Goal: Task Accomplishment & Management: Complete application form

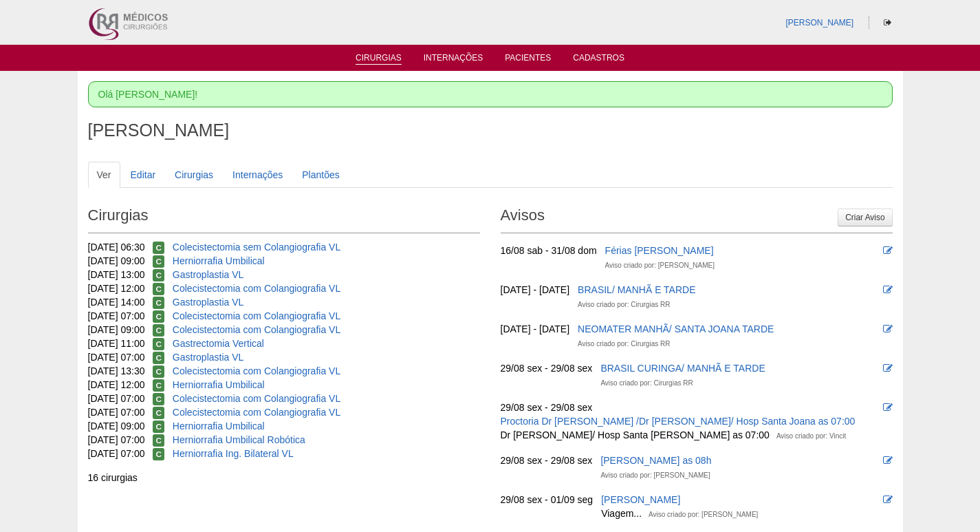
click at [391, 53] on link "Cirurgias" at bounding box center [379, 59] width 46 height 12
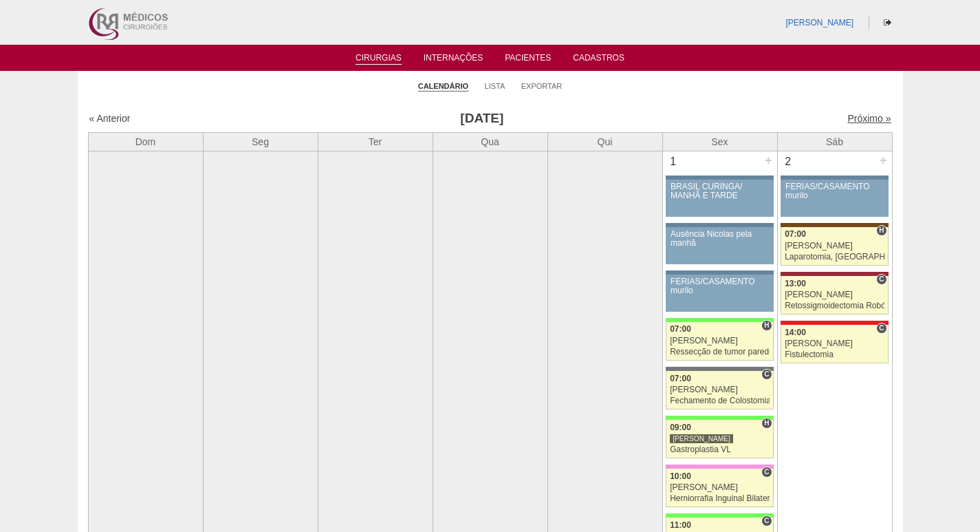
click at [859, 118] on link "Próximo »" at bounding box center [868, 118] width 43 height 11
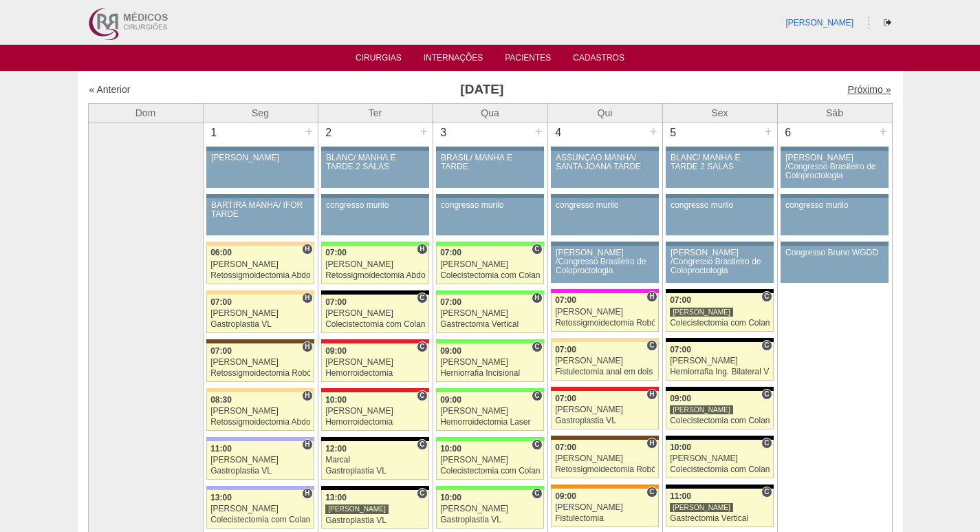
click at [857, 91] on link "Próximo »" at bounding box center [868, 89] width 43 height 11
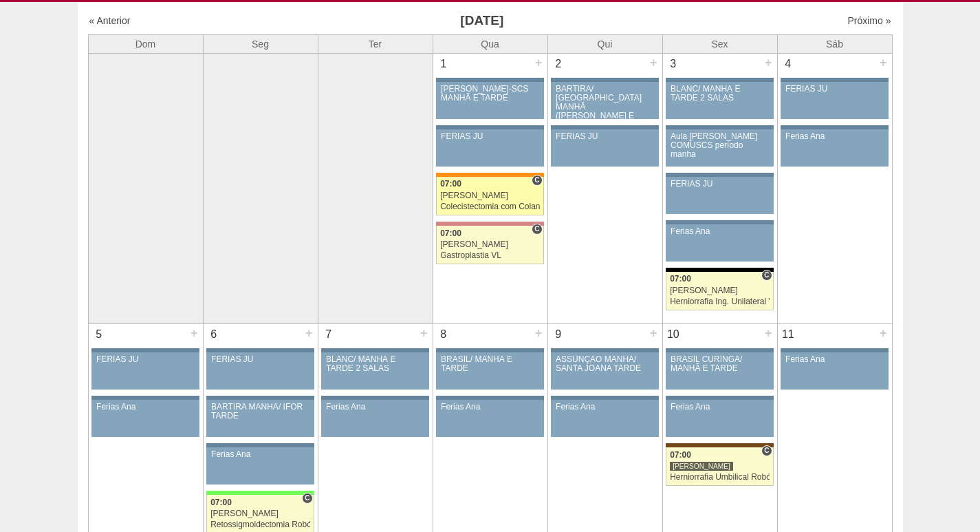
scroll to position [206, 0]
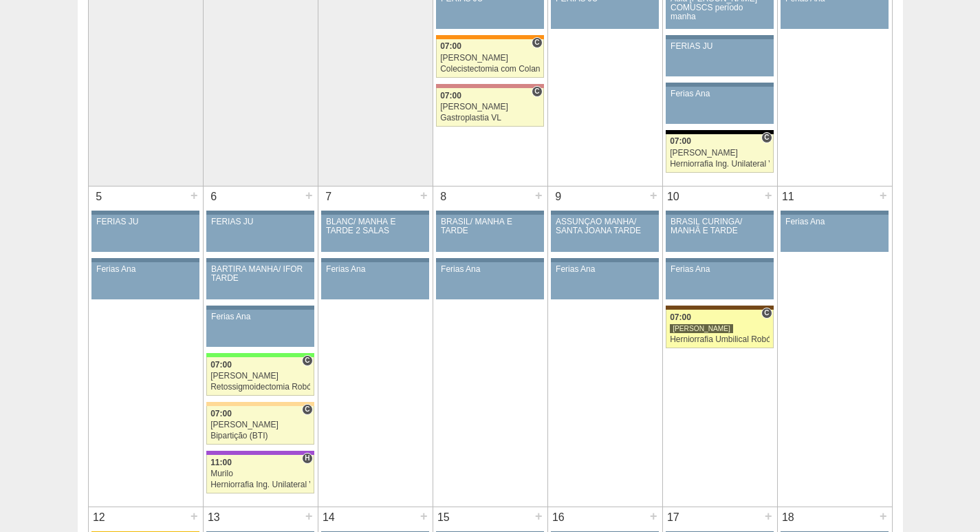
click at [747, 340] on div "Herniorrafia Umbilical Robótica" at bounding box center [720, 339] width 100 height 9
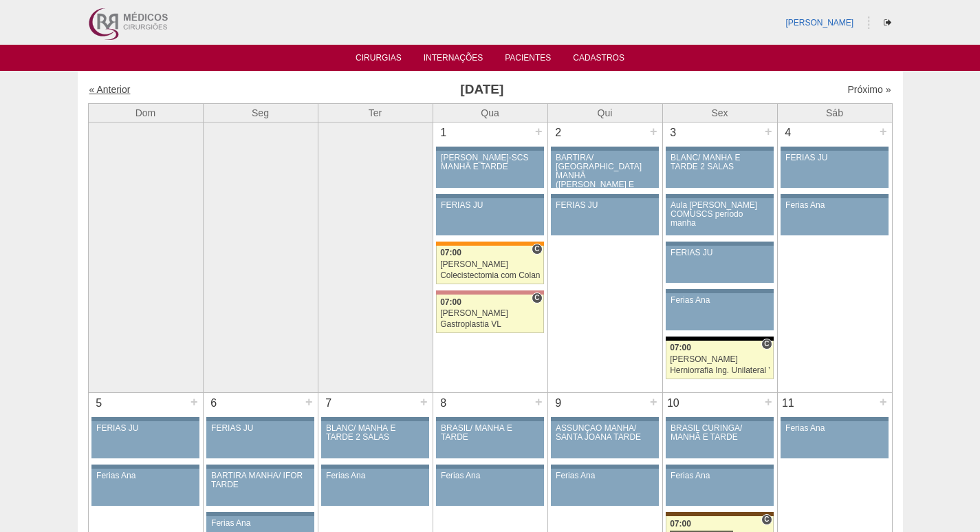
click at [114, 91] on link "« Anterior" at bounding box center [109, 89] width 41 height 11
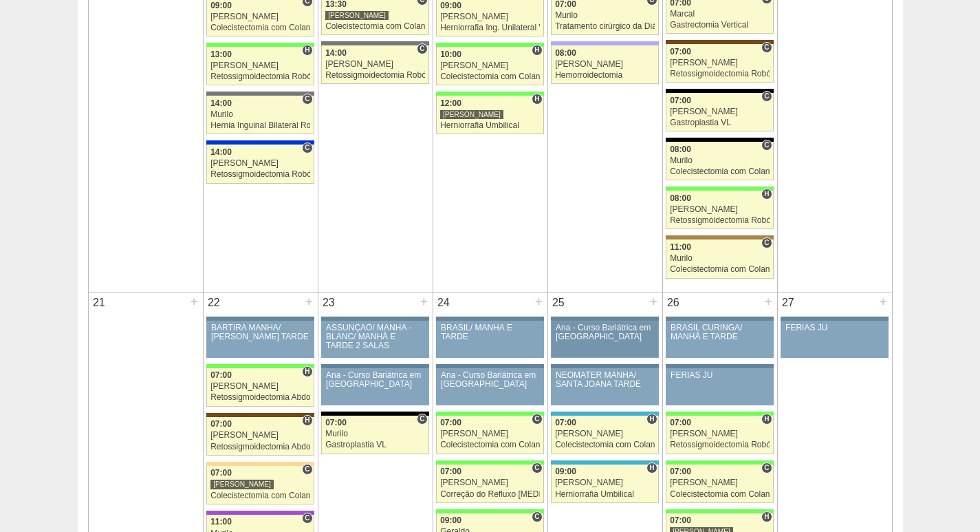
scroll to position [2200, 0]
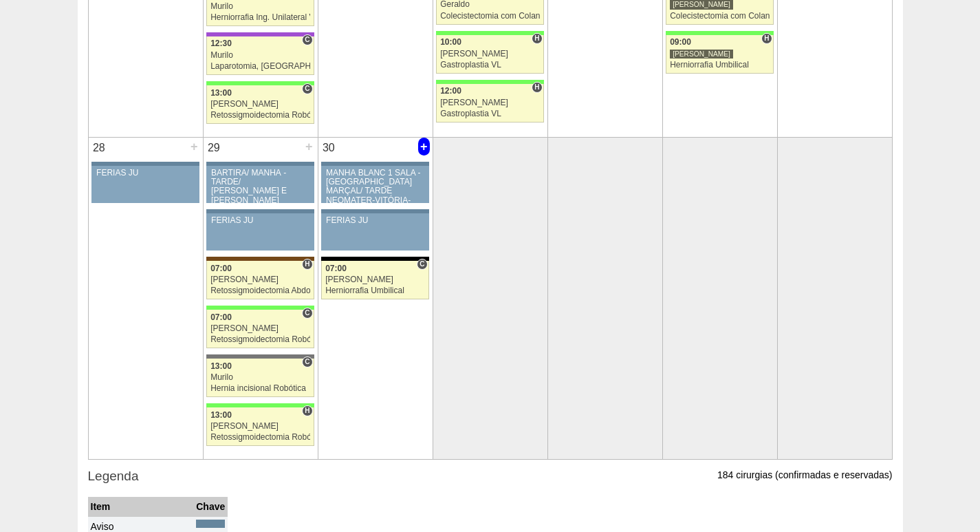
click at [423, 145] on div "+" at bounding box center [424, 147] width 12 height 18
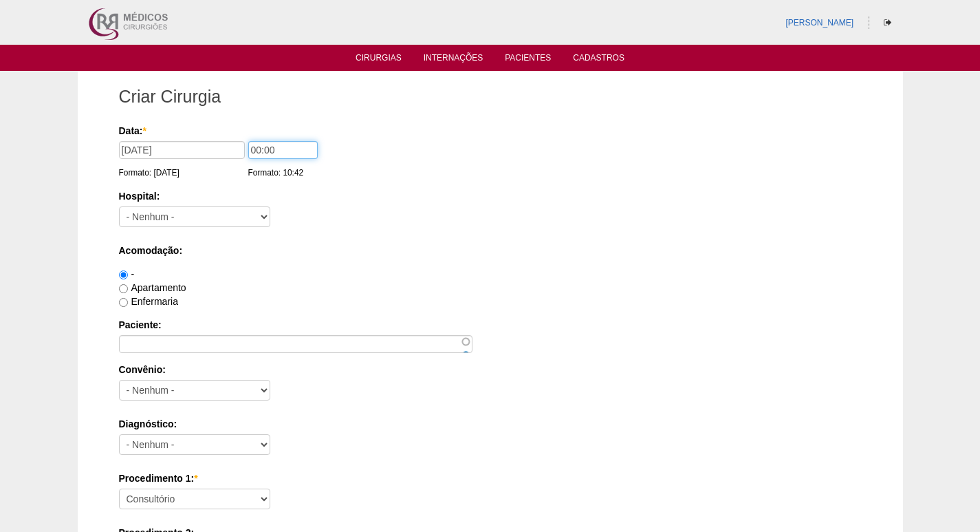
drag, startPoint x: 256, startPoint y: 152, endPoint x: 237, endPoint y: 153, distance: 19.3
click at [237, 138] on div "Data: * 30/09/2025 Formato: 26/08/2025 00:00 Formato: 10:42" at bounding box center [488, 131] width 738 height 14
type input "12:00"
click at [236, 215] on select "- Nenhum - 9 de Julho Albert Einstein Alvorada América Assunção Bartira Benefic…" at bounding box center [194, 216] width 151 height 21
select select "67"
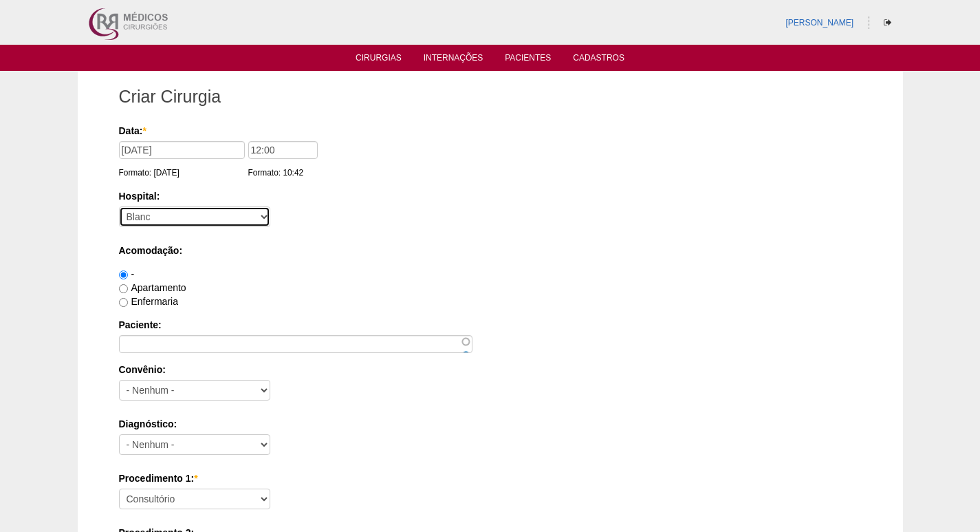
click at [119, 206] on select "- Nenhum - 9 de Julho Albert Einstein Alvorada América Assunção Bartira Benefic…" at bounding box center [194, 216] width 151 height 21
click at [255, 149] on input "12:00" at bounding box center [282, 150] width 69 height 18
type input "13:00"
click at [173, 287] on label "Apartamento" at bounding box center [152, 287] width 67 height 11
click at [128, 287] on input "Apartamento" at bounding box center [123, 288] width 9 height 9
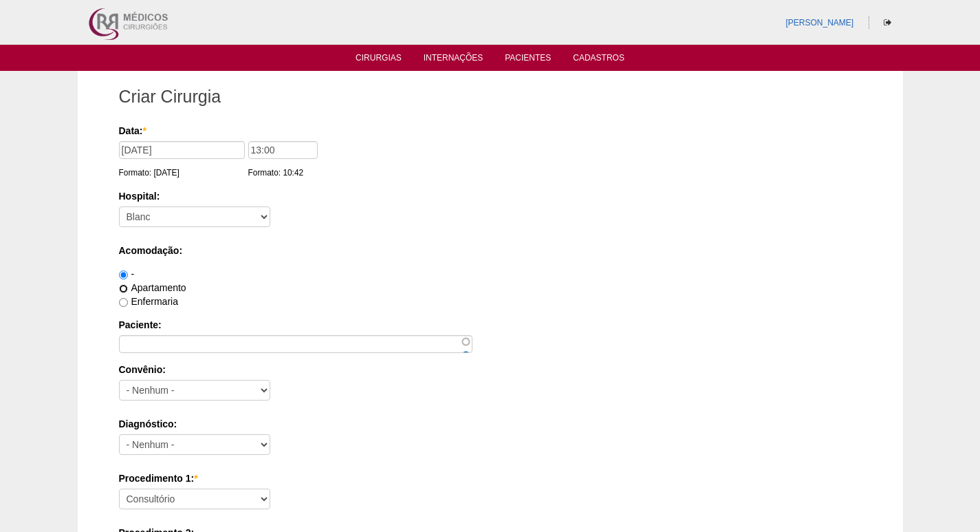
radio input "true"
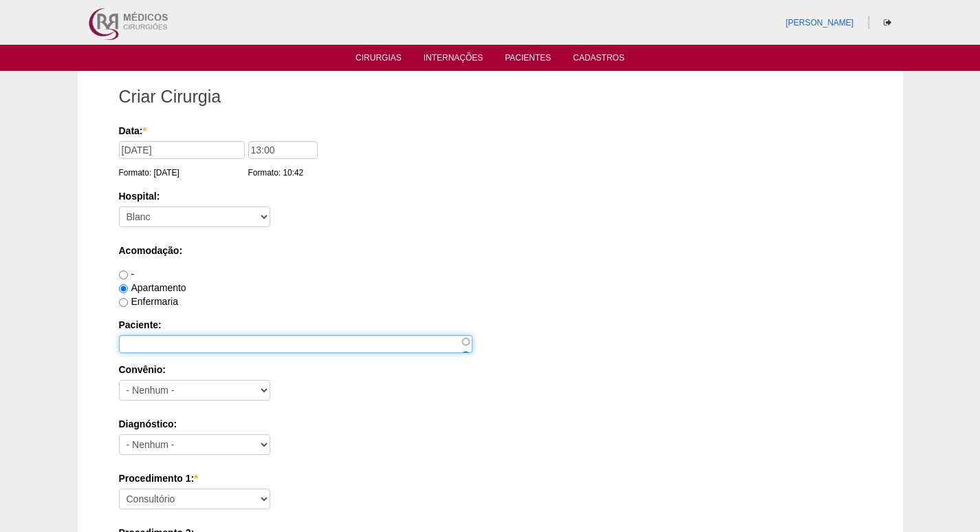
click at [165, 342] on input "Paciente:" at bounding box center [295, 344] width 353 height 18
paste input "AUREA RAQUEL MARCHESINI"
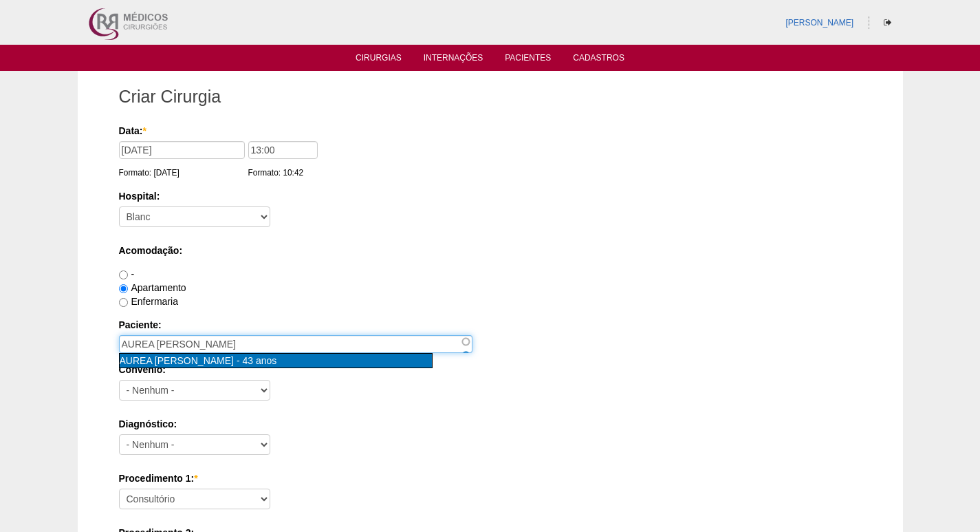
type input "AUREA RAQUEL MARCHESINI [nid:44310]"
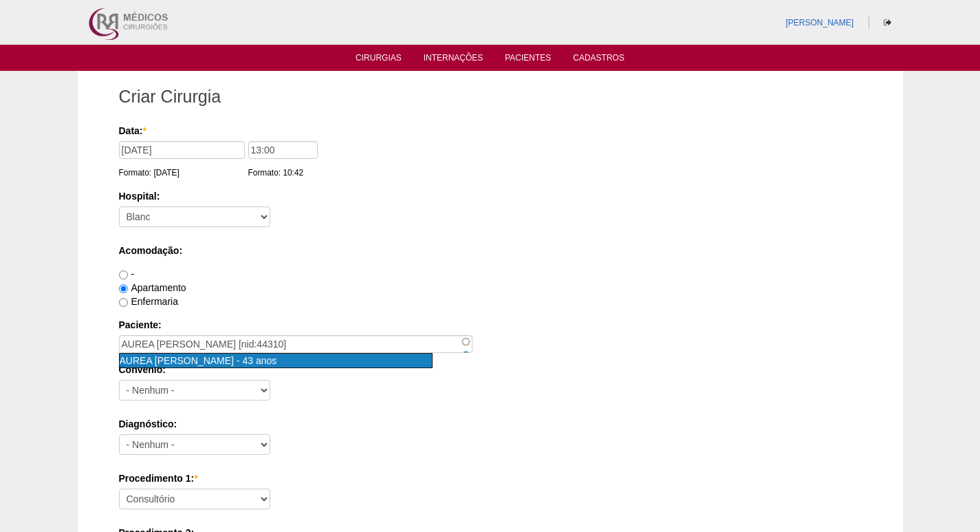
click at [228, 362] on span "AUREA RAQUEL MARCHESINI" at bounding box center [177, 360] width 115 height 11
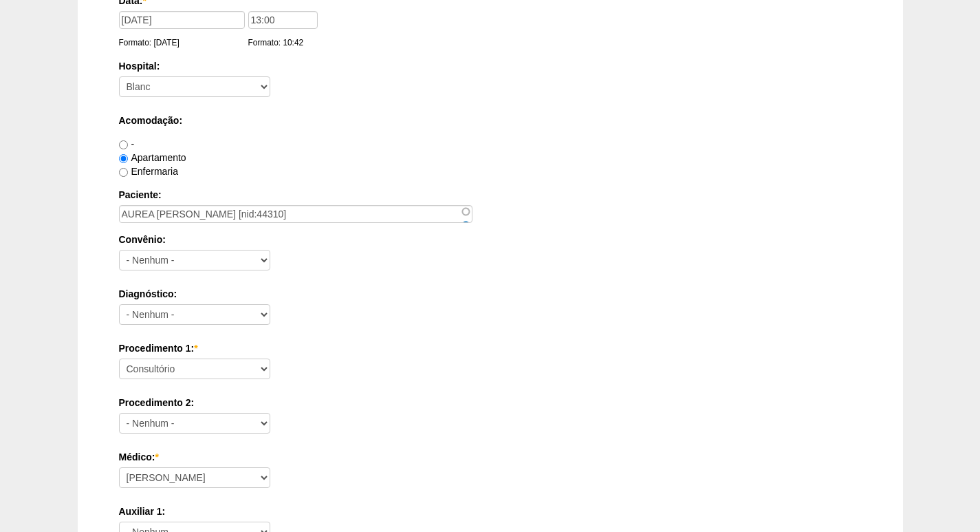
scroll to position [138, 0]
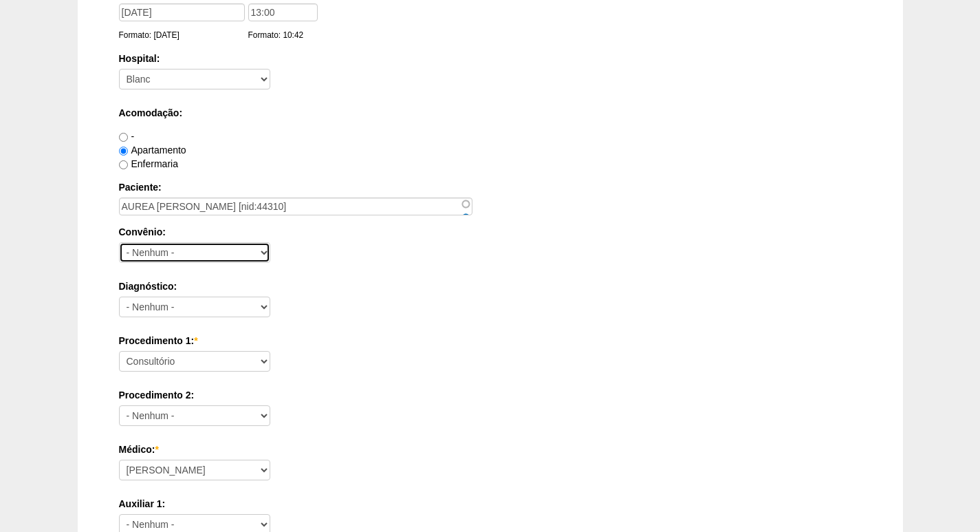
click at [178, 256] on select "- Nenhum - Abet Afresp Allianz Amil Blue Life Caasp Cabesp Caixa de Pensões Car…" at bounding box center [194, 252] width 151 height 21
select select "8907"
click at [119, 242] on select "- Nenhum - Abet Afresp Allianz Amil Blue Life Caasp Cabesp Caixa de Pensões Car…" at bounding box center [194, 252] width 151 height 21
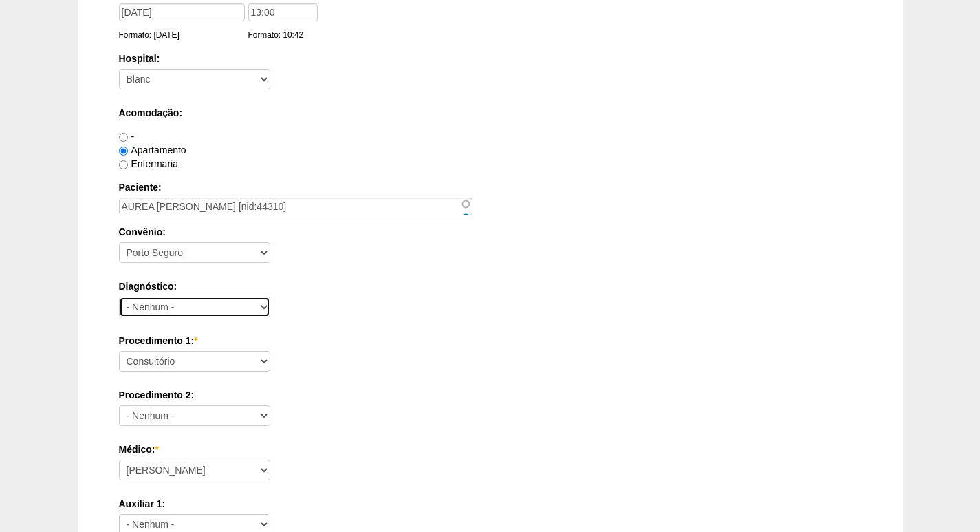
click at [216, 306] on select "- Nenhum - Abdome Agudo Abscesso Hepático Abscesso Perianal Abscesso Peritoneal…" at bounding box center [194, 306] width 151 height 21
select select "3741"
click at [119, 296] on select "- Nenhum - Abdome Agudo Abscesso Hepático Abscesso Perianal Abscesso Peritoneal…" at bounding box center [194, 306] width 151 height 21
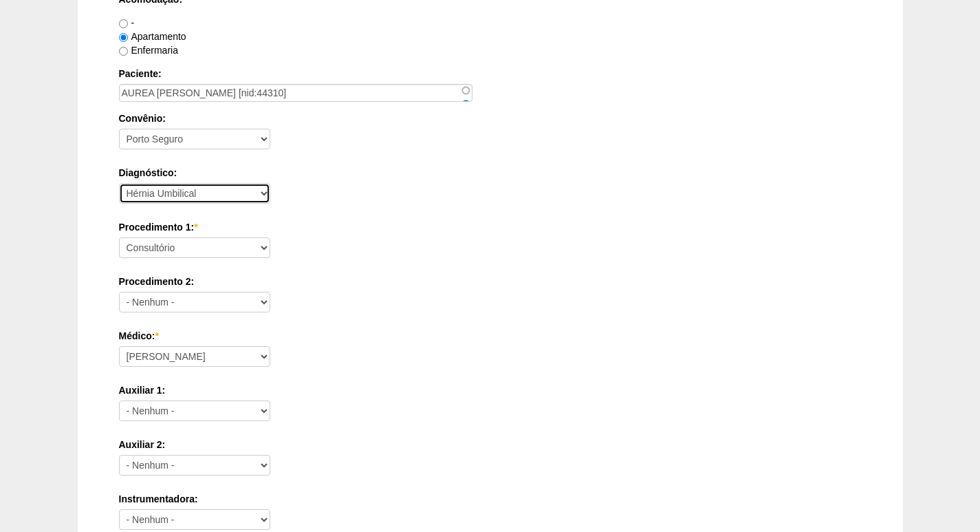
scroll to position [275, 0]
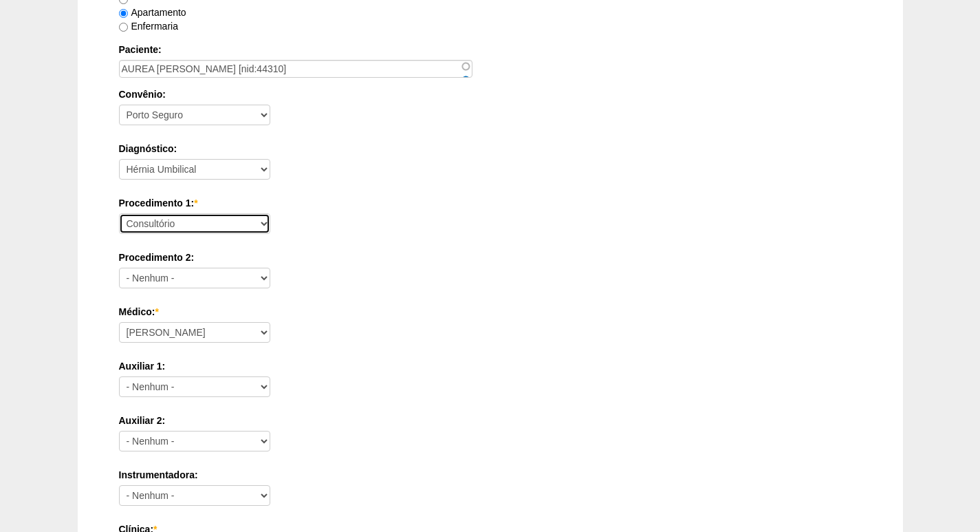
click at [201, 215] on select "Consultório Abscesso Hepático - Drenagem Abscesso perianal Amputação Abdômino P…" at bounding box center [194, 223] width 151 height 21
select select "3740"
click at [119, 213] on select "Consultório Abscesso Hepático - Drenagem Abscesso perianal Amputação Abdômino P…" at bounding box center [194, 223] width 151 height 21
click at [320, 285] on div "Procedimento 2: - Nenhum - Consultório Abscesso Hepático - Drenagem Abscesso pe…" at bounding box center [490, 272] width 743 height 45
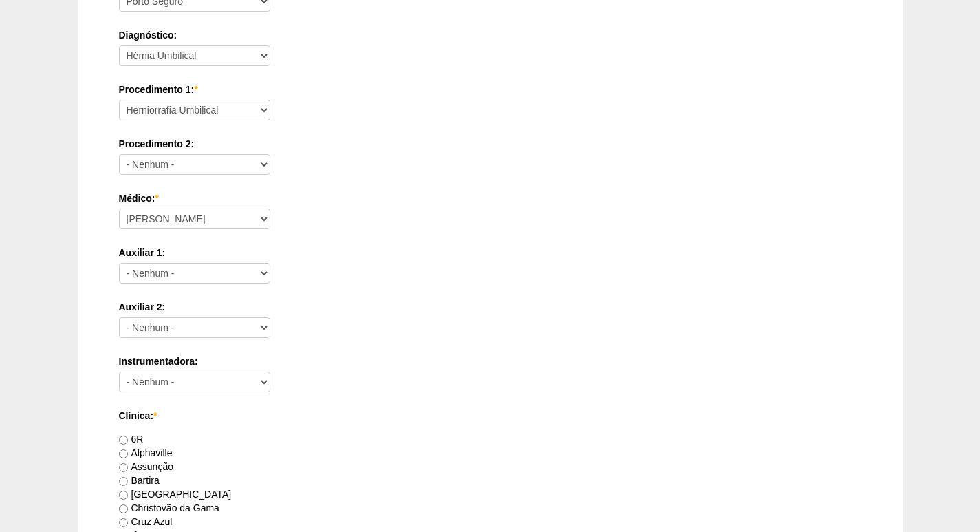
scroll to position [413, 0]
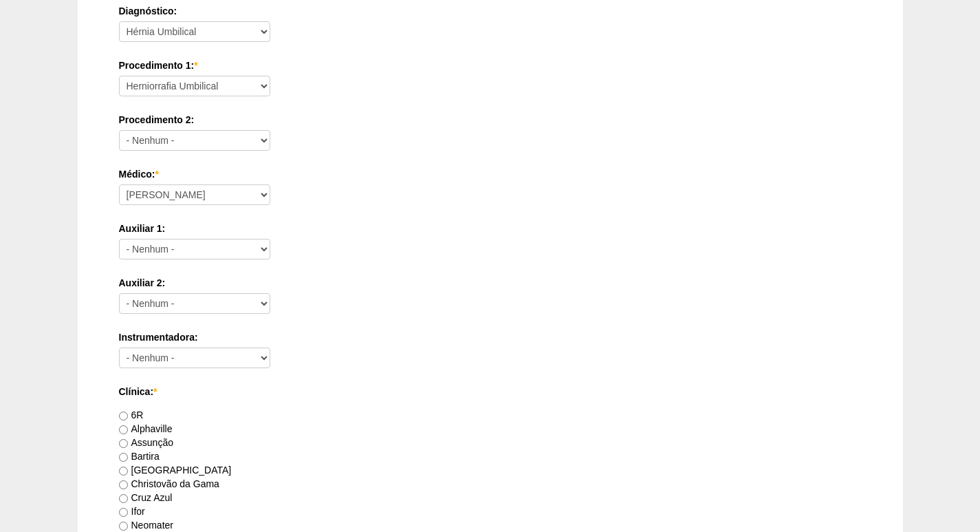
click at [474, 221] on label "Auxiliar 1:" at bounding box center [490, 228] width 743 height 14
click at [270, 239] on select "- Nenhum - Ana Paula Bruno Felipe Rossi Geraldo Igor Benevides Isabella Juliana…" at bounding box center [194, 249] width 151 height 21
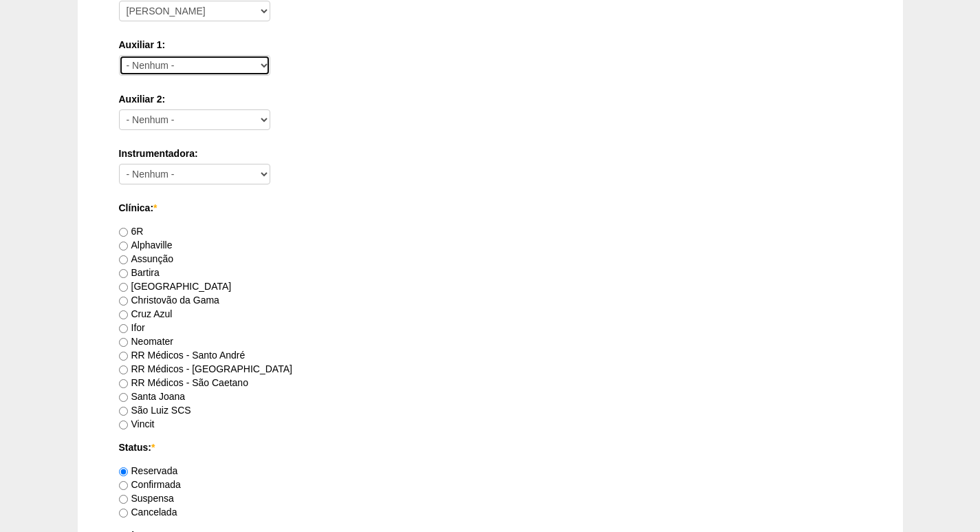
scroll to position [619, 0]
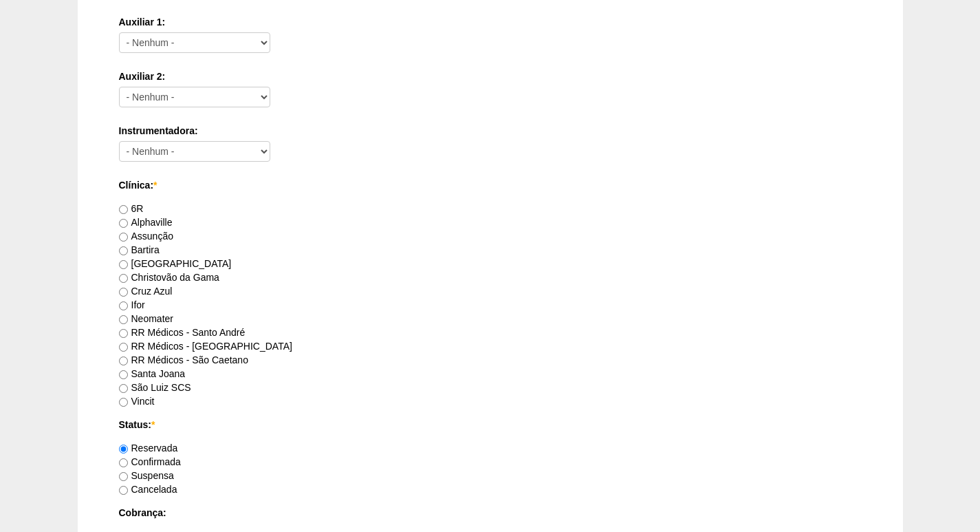
click at [248, 349] on label "RR Médicos - São Bernardo do Campo" at bounding box center [205, 345] width 173 height 11
click at [128, 349] on input "RR Médicos - São Bernardo do Campo" at bounding box center [123, 346] width 9 height 9
radio input "true"
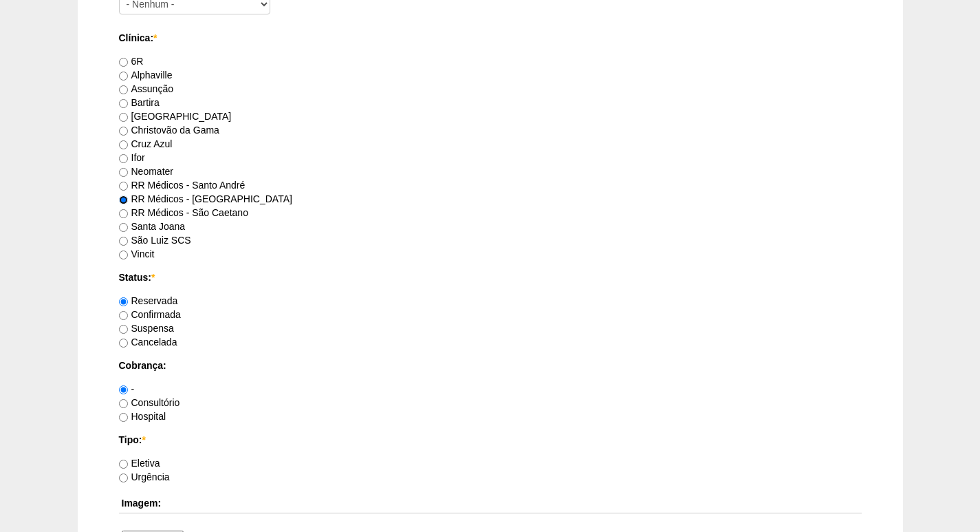
scroll to position [825, 0]
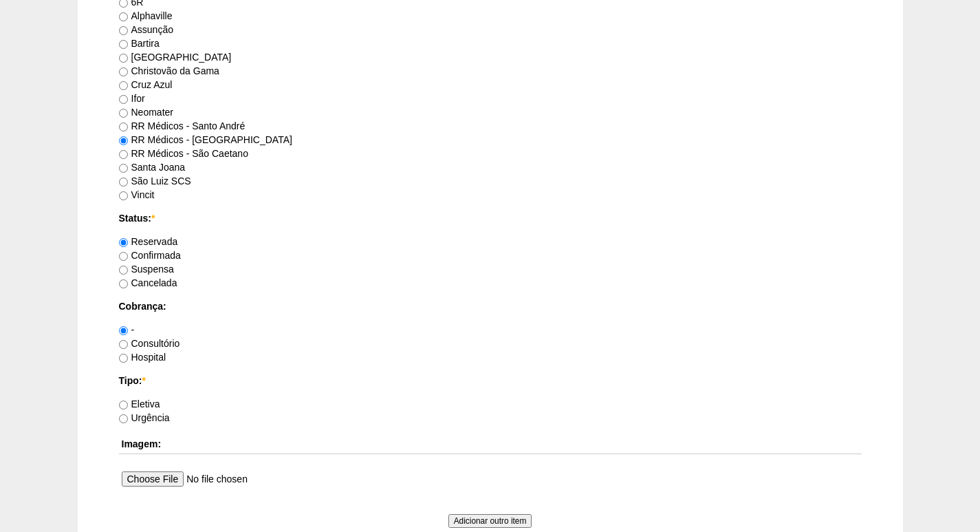
click at [153, 340] on label "Consultório" at bounding box center [149, 343] width 61 height 11
click at [128, 340] on input "Consultório" at bounding box center [123, 344] width 9 height 9
radio input "true"
click at [151, 404] on label "Eletiva" at bounding box center [139, 403] width 41 height 11
click at [128, 404] on input "Eletiva" at bounding box center [123, 404] width 9 height 9
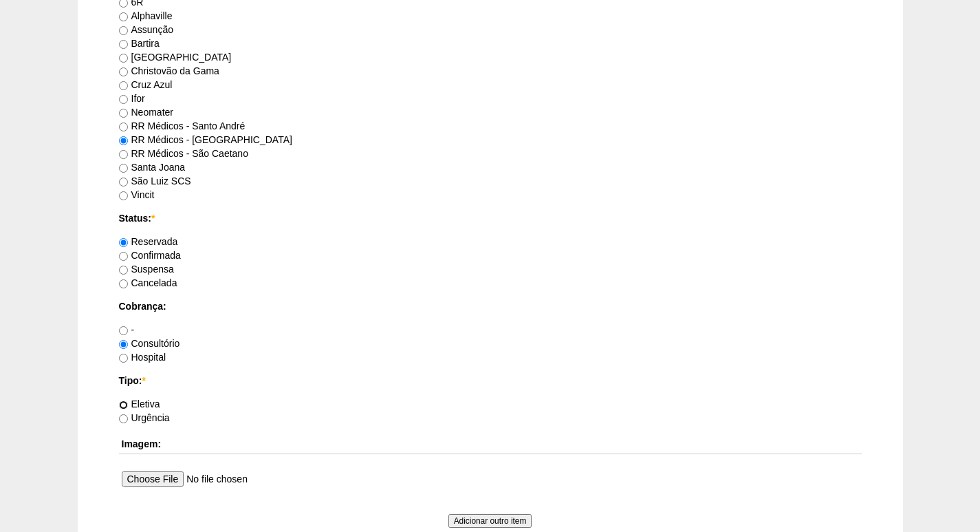
radio input "true"
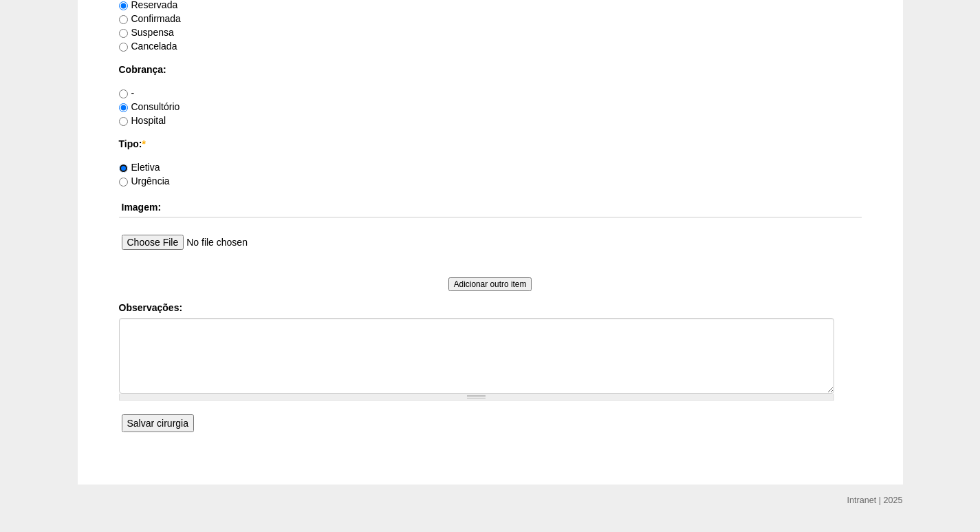
scroll to position [1097, 0]
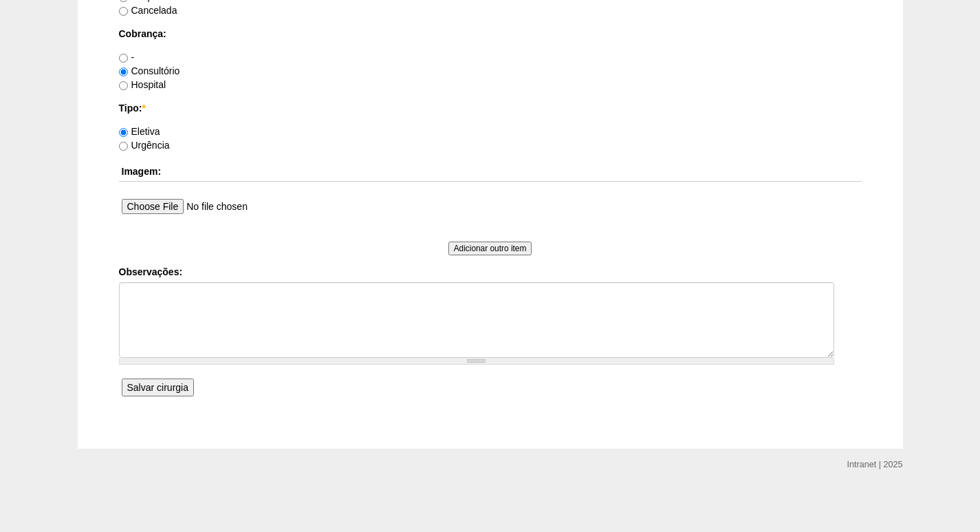
click at [151, 384] on input "Salvar cirurgia" at bounding box center [158, 387] width 72 height 18
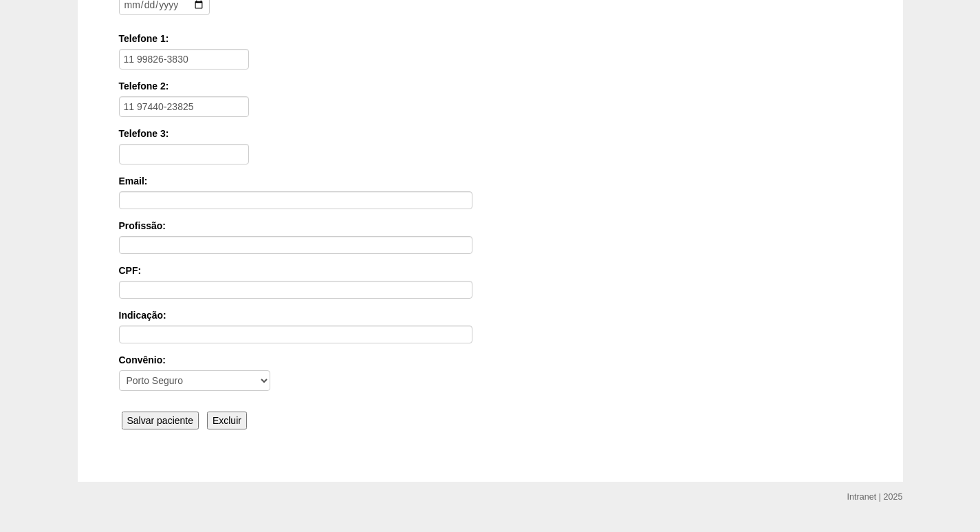
scroll to position [206, 0]
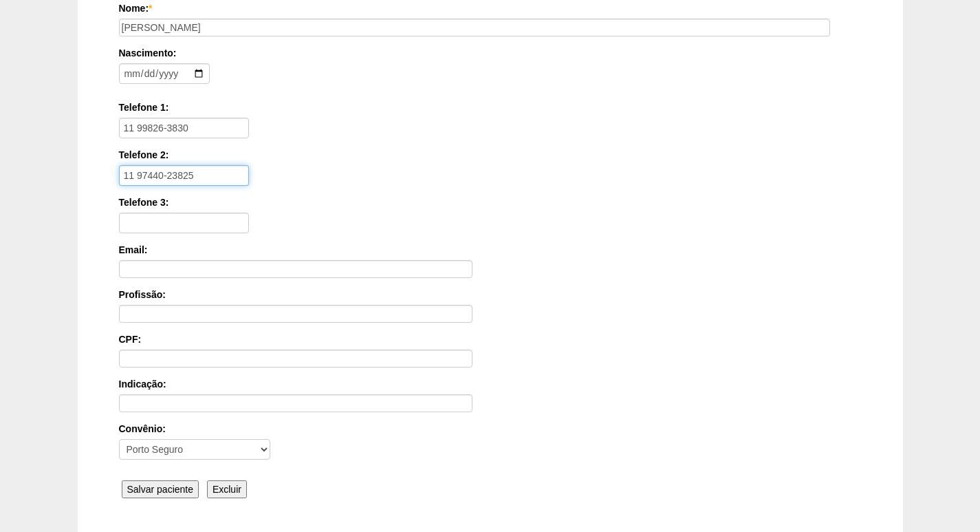
click at [195, 178] on input "11 97440-23825" at bounding box center [184, 175] width 130 height 21
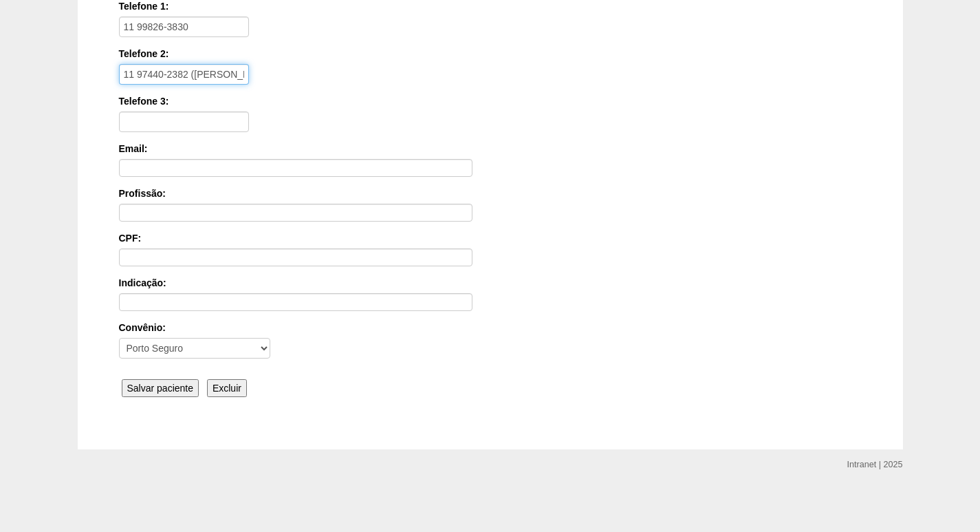
scroll to position [308, 0]
type input "11 97440-2382 (RENATO)"
click at [148, 383] on input "Salvar paciente" at bounding box center [161, 387] width 78 height 18
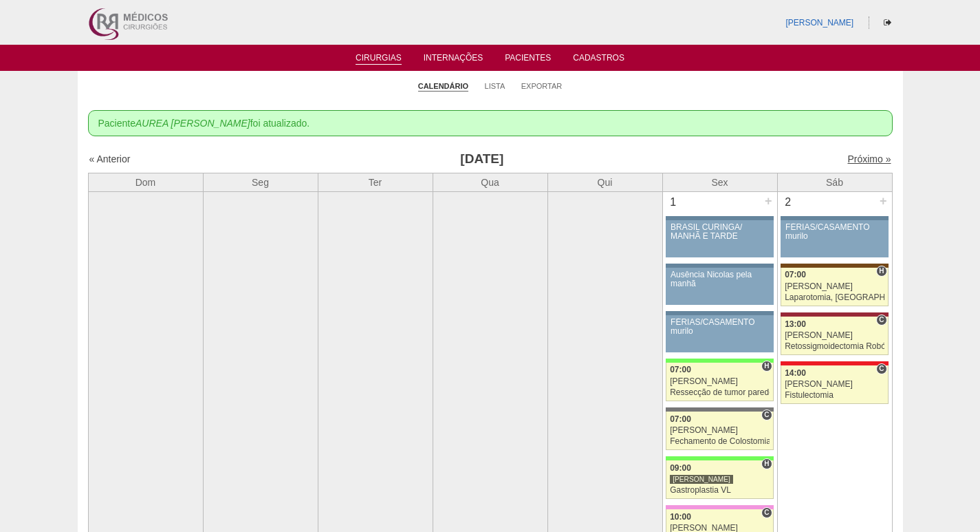
click at [866, 160] on link "Próximo »" at bounding box center [868, 158] width 43 height 11
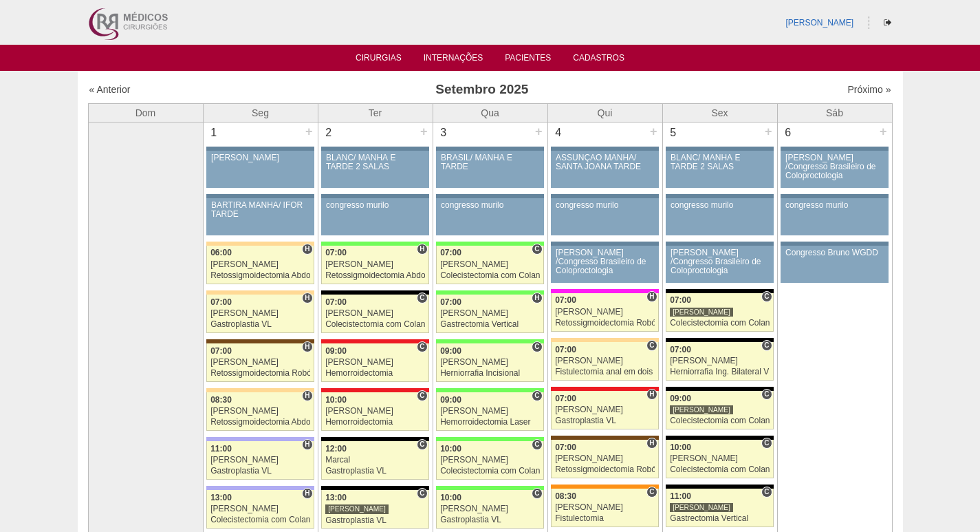
click at [96, 3] on img at bounding box center [127, 22] width 85 height 45
click at [113, 27] on img at bounding box center [127, 22] width 85 height 45
